Goal: Information Seeking & Learning: Stay updated

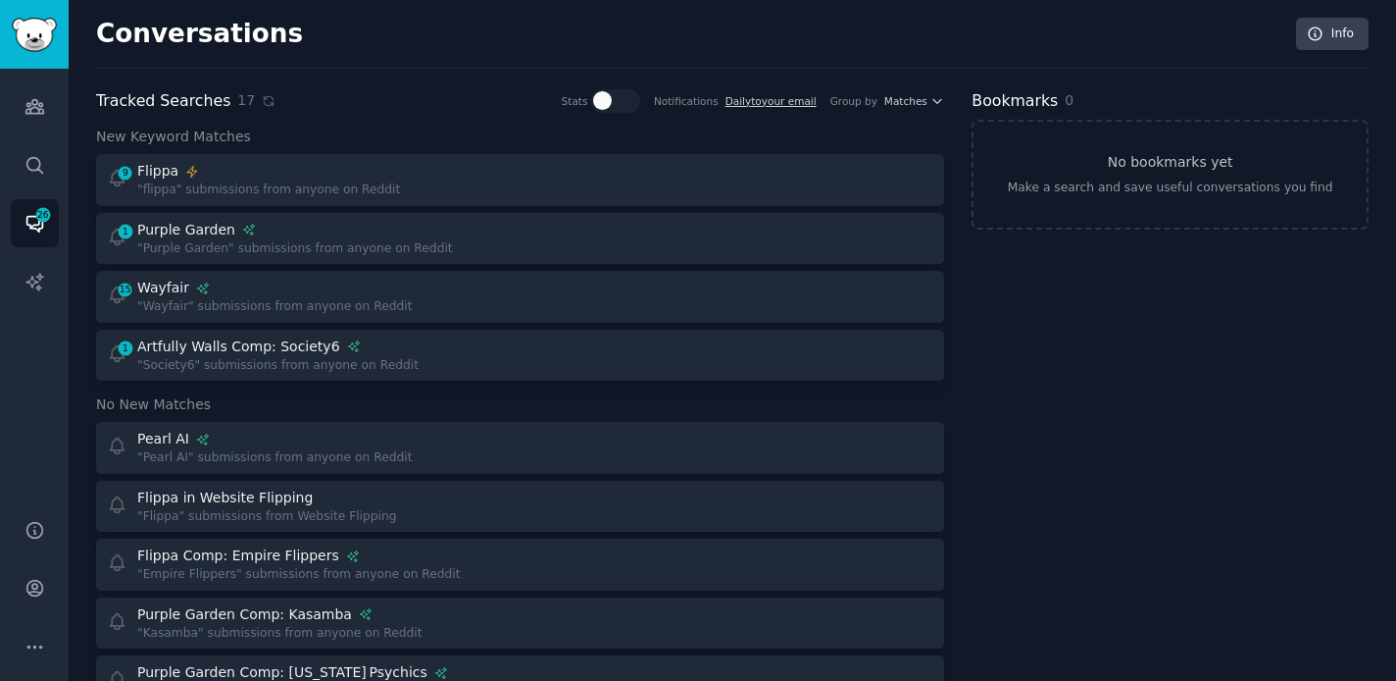
scroll to position [102, 0]
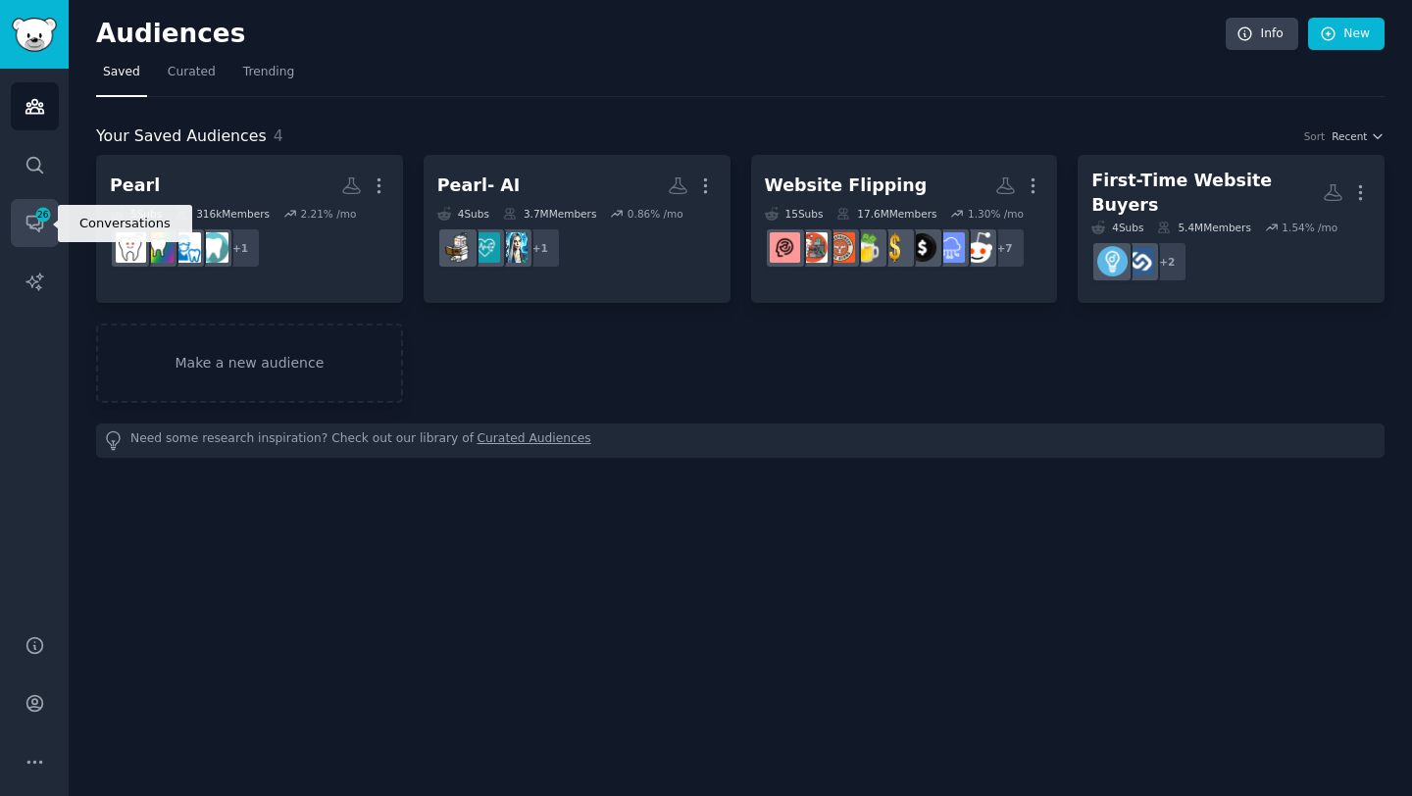
click at [31, 215] on icon "Sidebar" at bounding box center [35, 223] width 21 height 21
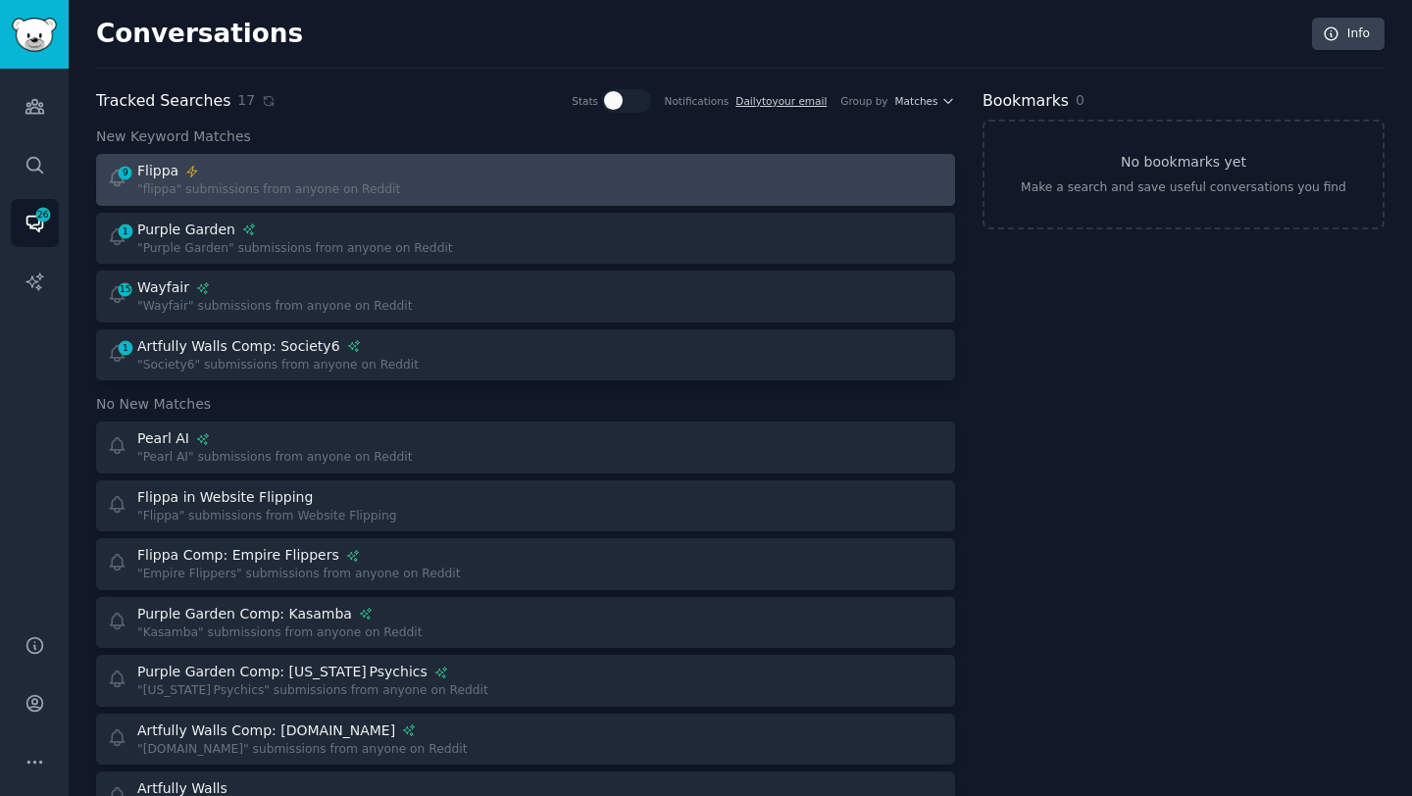
click at [405, 204] on link "9 Flippa "flippa" submissions from anyone on Reddit" at bounding box center [525, 180] width 859 height 52
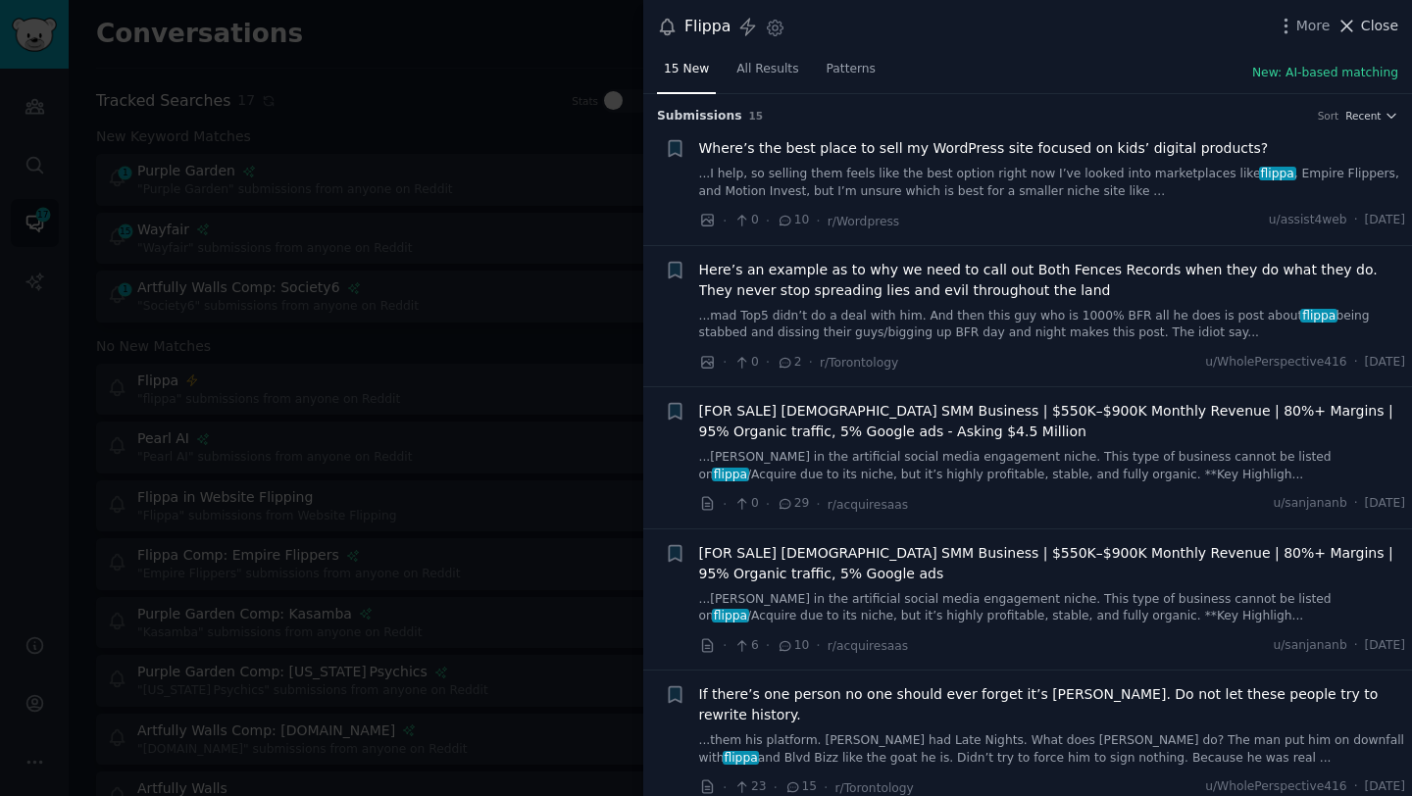
click at [1382, 29] on span "Close" at bounding box center [1379, 26] width 37 height 21
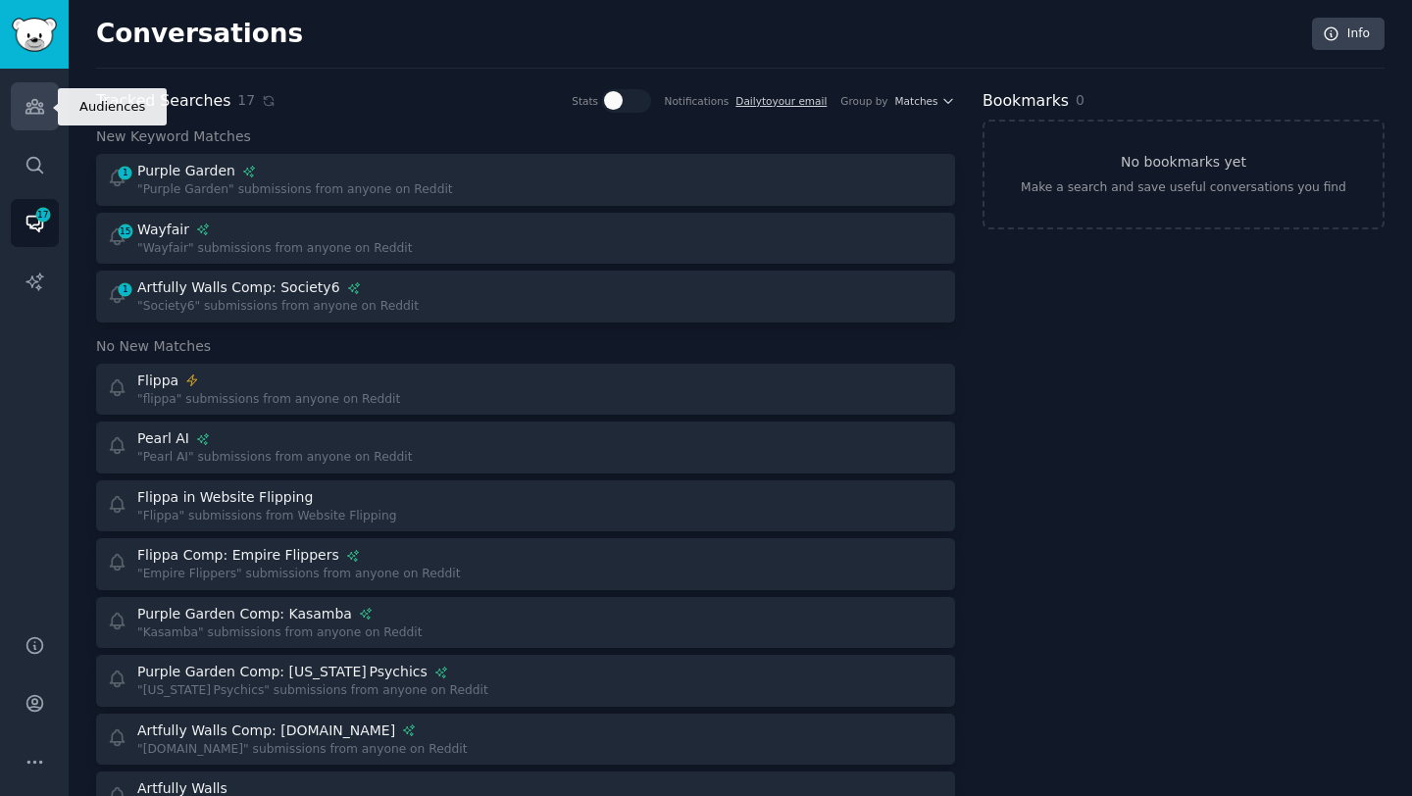
click at [32, 94] on link "Audiences" at bounding box center [35, 106] width 48 height 48
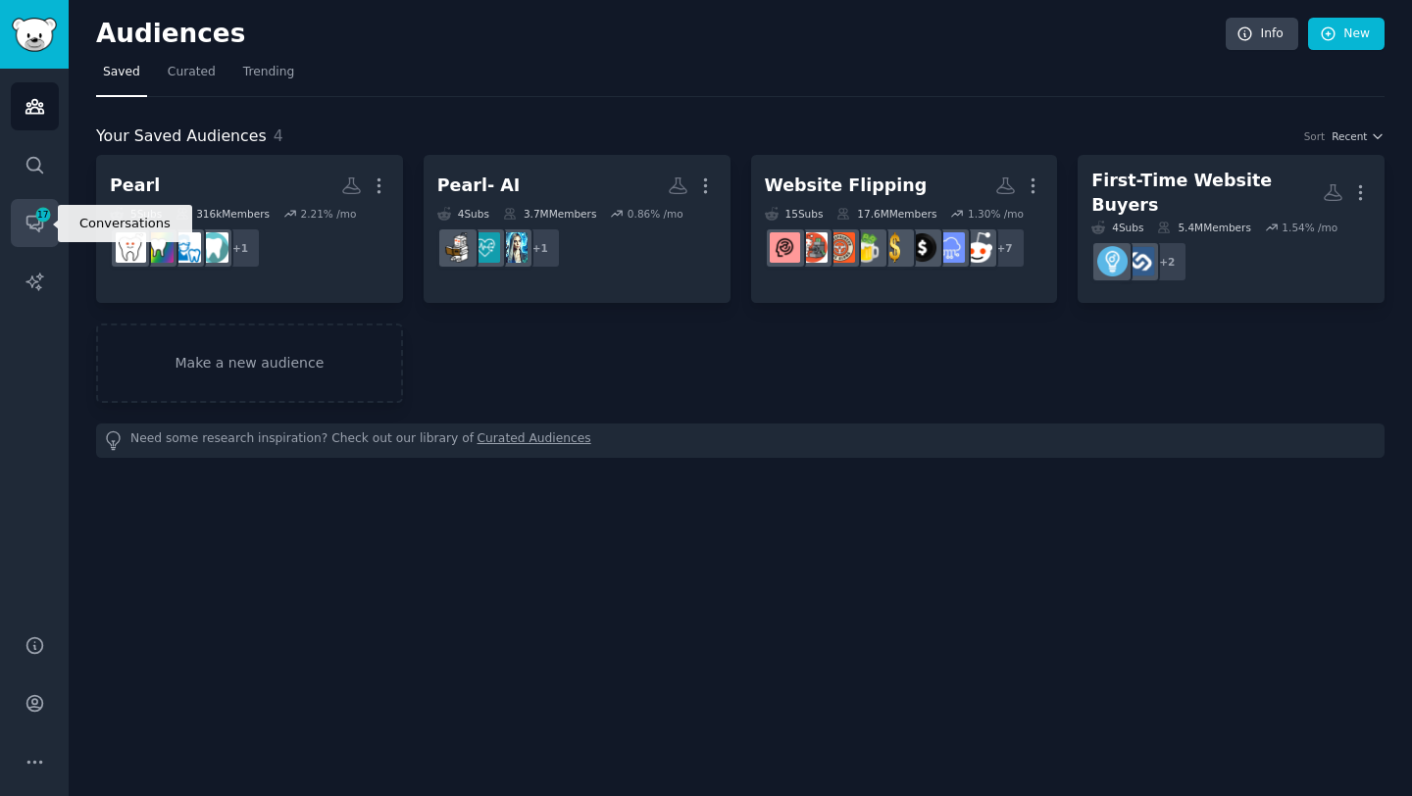
click at [46, 225] on link "Conversations 17" at bounding box center [35, 223] width 48 height 48
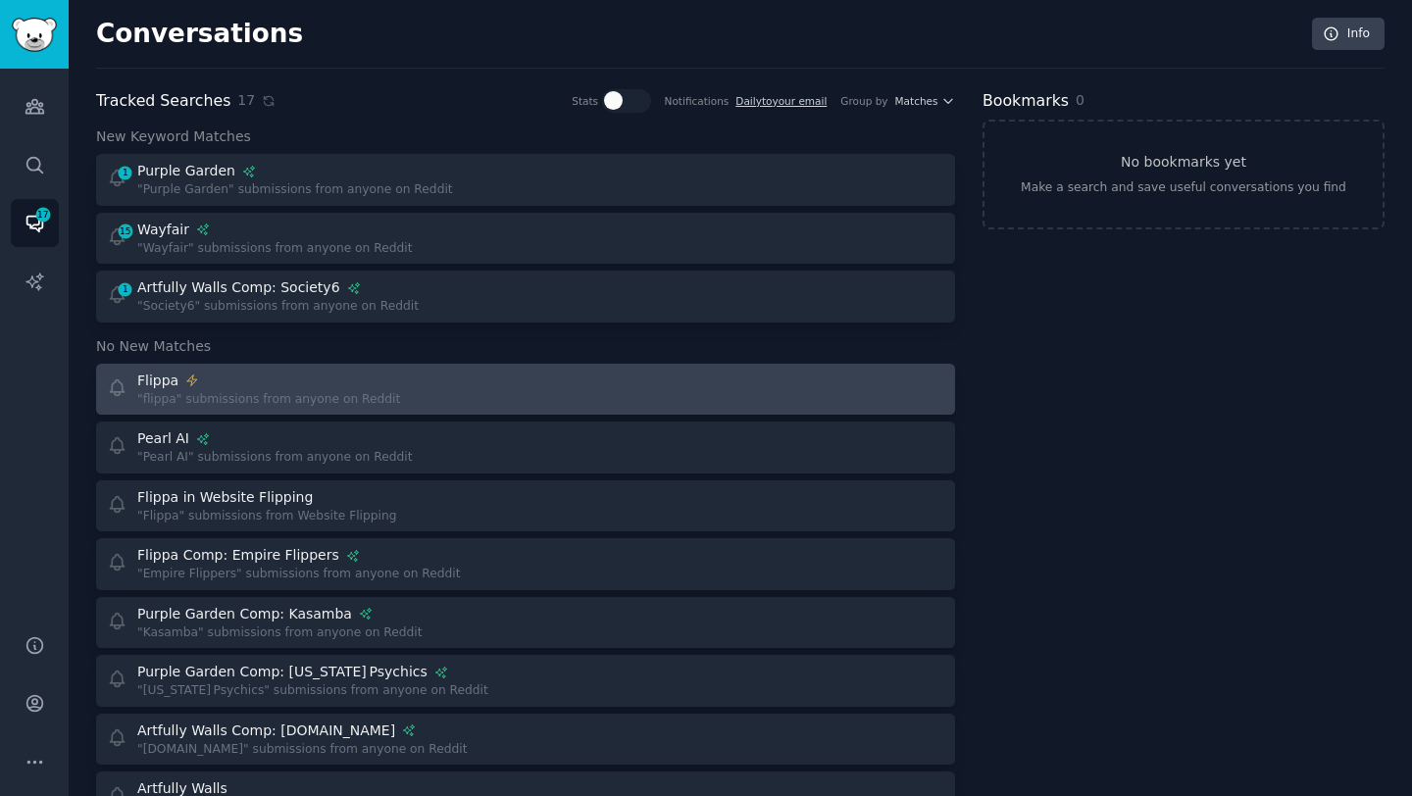
click at [374, 381] on div "Flippa" at bounding box center [268, 381] width 263 height 21
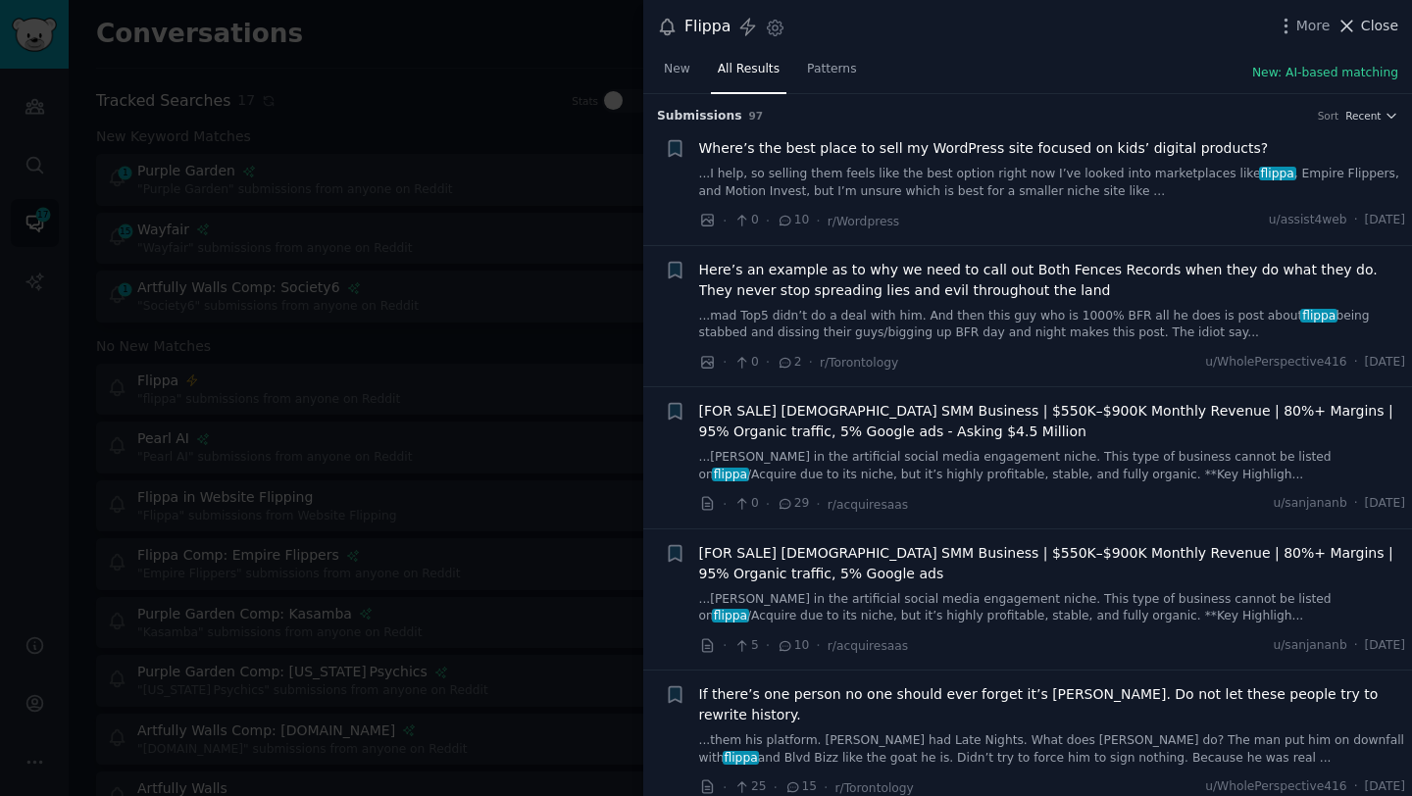
click at [1364, 27] on span "Close" at bounding box center [1379, 26] width 37 height 21
